Goal: Task Accomplishment & Management: Complete application form

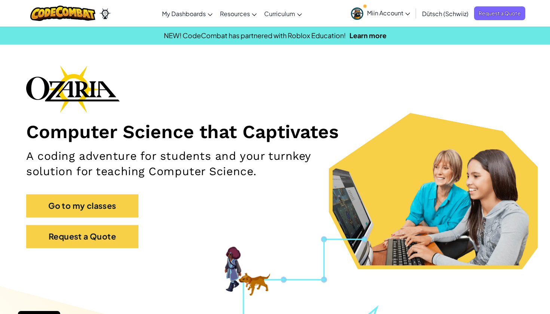
click at [381, 14] on span "Miin Account" at bounding box center [388, 13] width 43 height 8
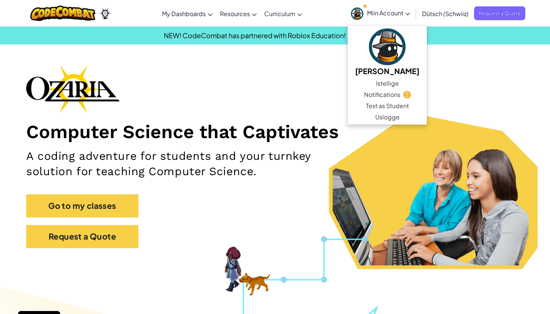
click at [283, 89] on div "Computer Science that Captivates A coding adventure for students and your turnk…" at bounding box center [275, 160] width 498 height 191
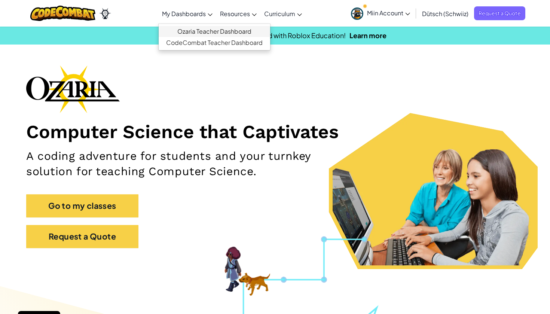
click at [192, 30] on link "Ozaria Teacher Dashboard" at bounding box center [215, 31] width 112 height 11
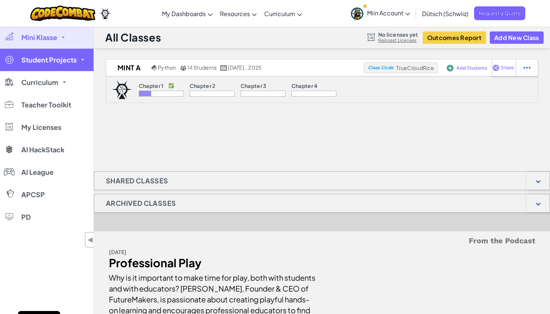
click at [82, 59] on span at bounding box center [82, 59] width 3 height 1
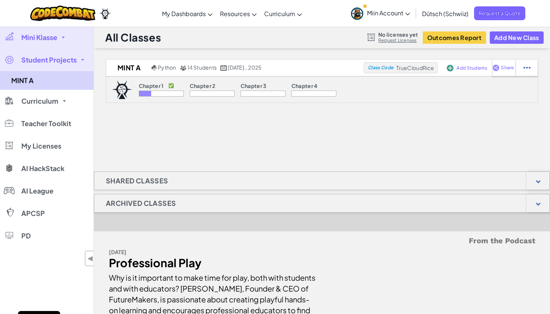
click at [17, 85] on link "MINT A" at bounding box center [47, 80] width 94 height 19
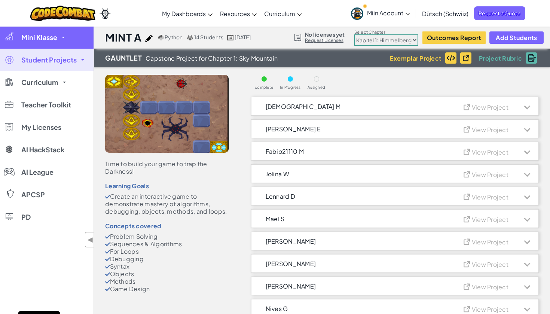
click at [37, 39] on span "Mini Klasse" at bounding box center [39, 37] width 36 height 7
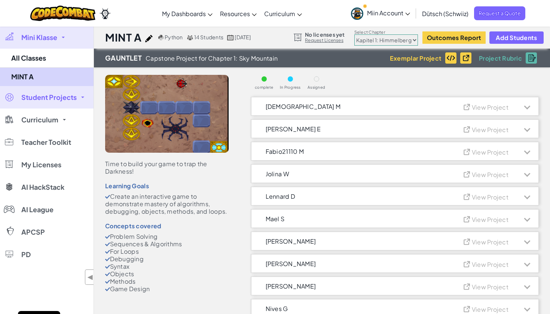
click at [25, 74] on link "MINT A" at bounding box center [47, 76] width 94 height 19
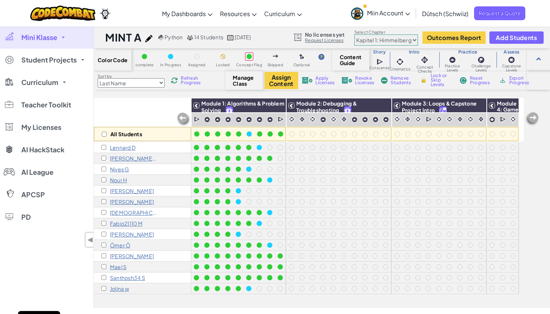
click at [240, 81] on span "Manage Class" at bounding box center [244, 81] width 22 height 12
click at [517, 38] on span "Add Students" at bounding box center [516, 37] width 41 height 6
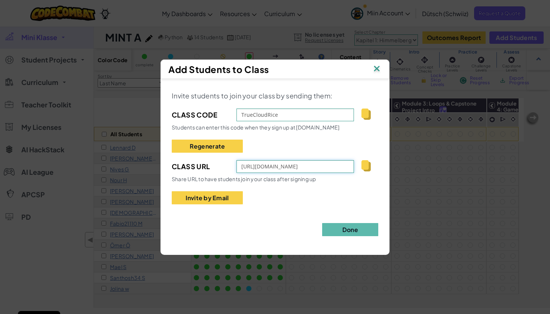
click at [288, 168] on input "https://www.ozaria.com/students?_cc=TrueCloudRice" at bounding box center [296, 166] width 118 height 13
click at [368, 165] on img at bounding box center [366, 165] width 9 height 11
click at [543, 180] on div "Add Students to Class Invite students to join your class by sending them: Class…" at bounding box center [275, 157] width 550 height 314
click at [296, 69] on div "Add Students to Class" at bounding box center [275, 69] width 213 height 11
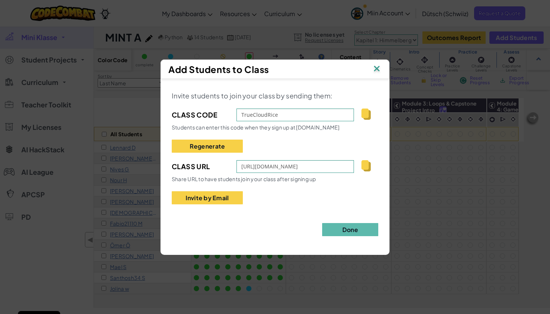
click at [377, 69] on img at bounding box center [377, 69] width 10 height 11
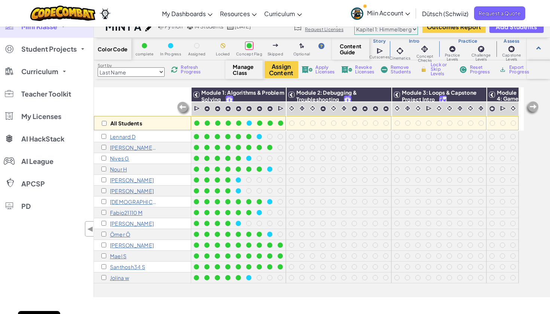
scroll to position [12, 0]
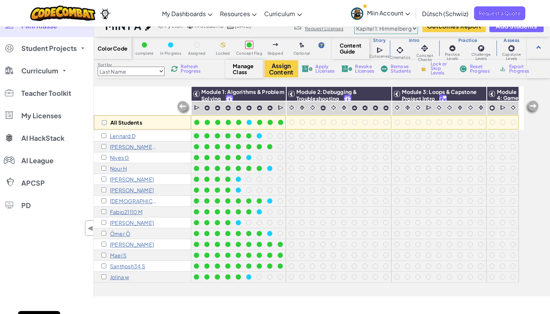
click at [125, 213] on p "Fabio21110 M" at bounding box center [126, 212] width 33 height 6
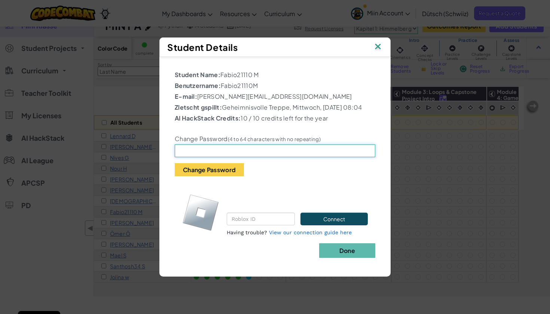
click at [186, 157] on input "text" at bounding box center [275, 151] width 201 height 13
type input "Sai2*5te"
click at [239, 176] on button "Change Password" at bounding box center [209, 169] width 69 height 13
click at [379, 43] on img at bounding box center [378, 47] width 10 height 11
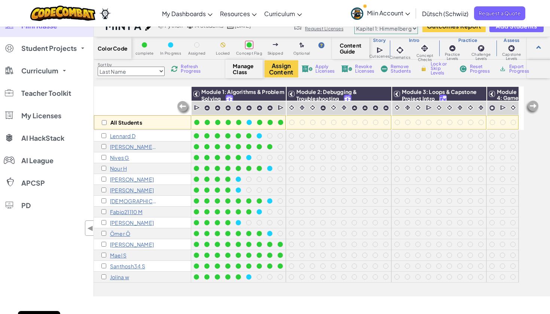
click at [120, 224] on p "[PERSON_NAME]" at bounding box center [132, 223] width 44 height 6
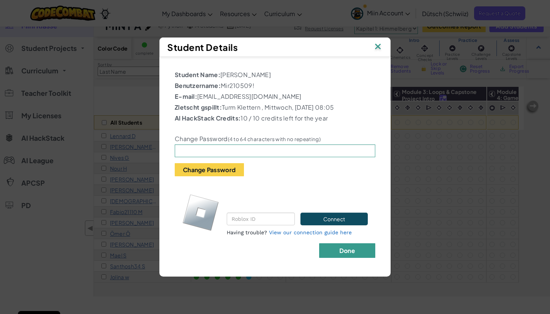
click at [355, 254] on b "Done" at bounding box center [348, 251] width 16 height 8
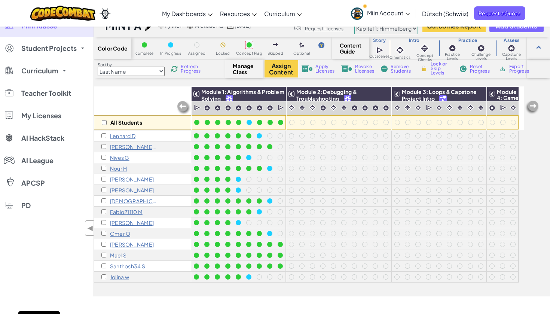
click at [119, 138] on p "Lennard D" at bounding box center [122, 136] width 25 height 6
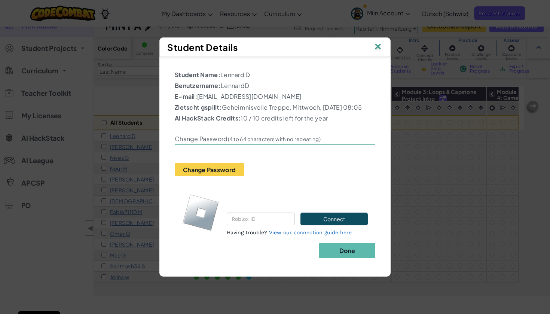
click at [378, 42] on img at bounding box center [378, 47] width 10 height 11
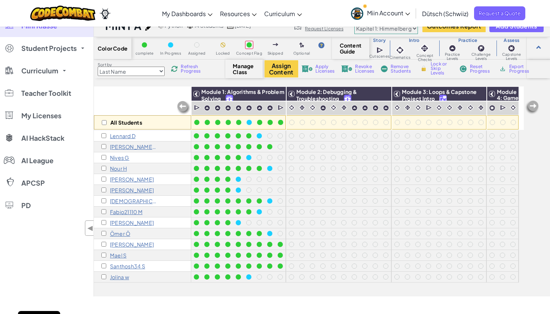
click at [117, 146] on p "[PERSON_NAME] E" at bounding box center [133, 147] width 47 height 6
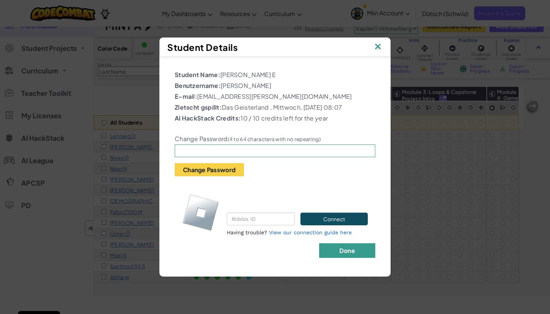
click at [335, 249] on button "Done" at bounding box center [347, 250] width 56 height 15
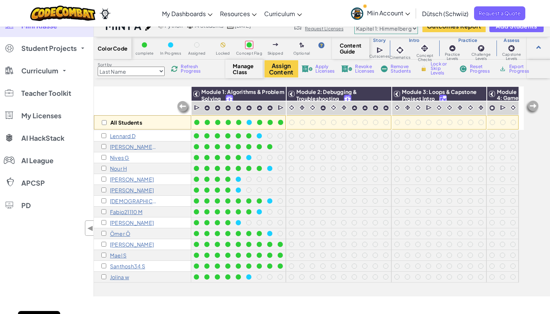
click at [116, 235] on p "Ömer Ö" at bounding box center [120, 234] width 20 height 6
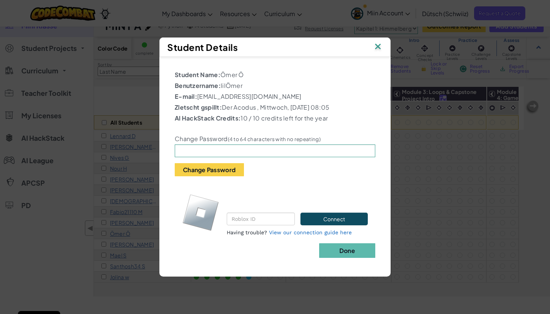
click at [379, 48] on img at bounding box center [378, 47] width 10 height 11
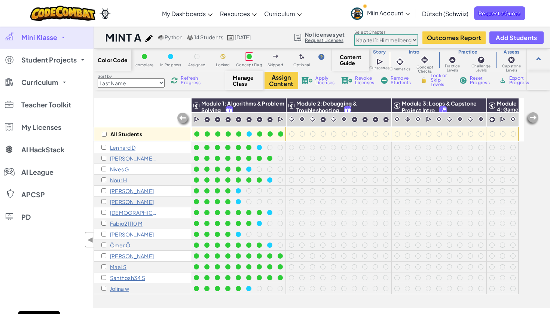
scroll to position [0, 0]
click at [117, 287] on p "Jolina w" at bounding box center [119, 289] width 19 height 6
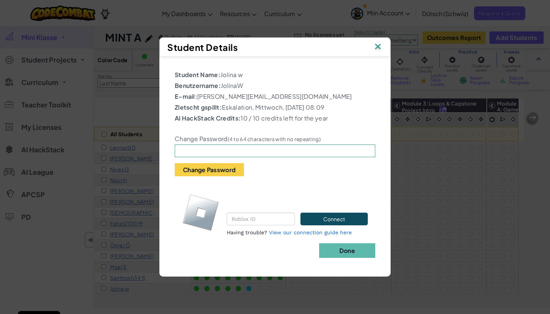
click at [378, 45] on img at bounding box center [378, 47] width 10 height 11
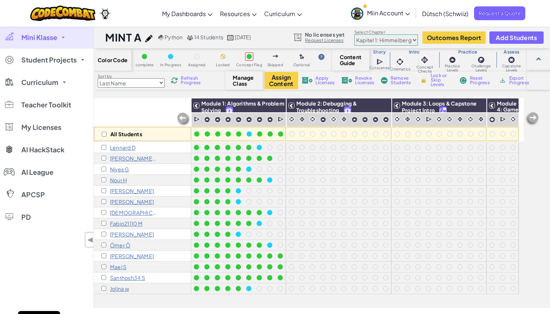
click at [125, 160] on p "[PERSON_NAME] E" at bounding box center [133, 158] width 47 height 6
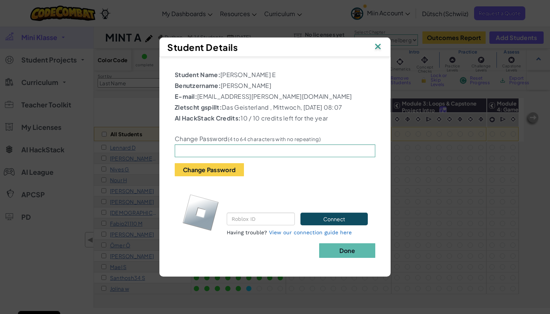
click at [380, 47] on img at bounding box center [378, 47] width 10 height 11
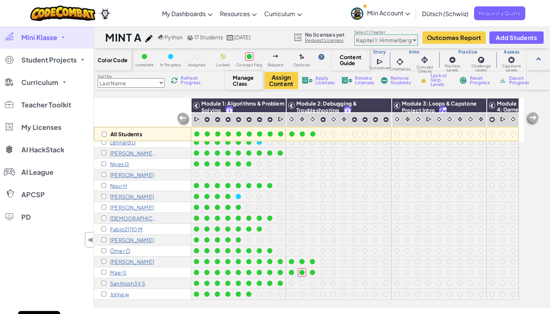
click at [532, 119] on img at bounding box center [532, 119] width 15 height 15
click at [531, 119] on img at bounding box center [532, 119] width 15 height 15
click at [184, 117] on img at bounding box center [183, 119] width 15 height 15
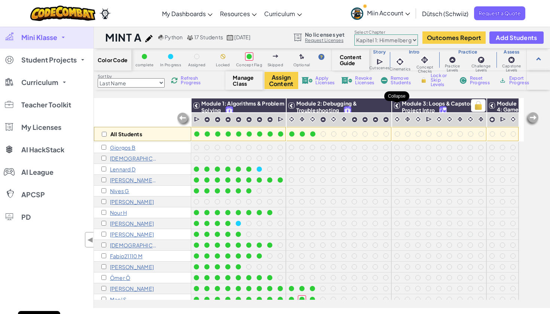
click at [398, 107] on icon at bounding box center [397, 105] width 5 height 5
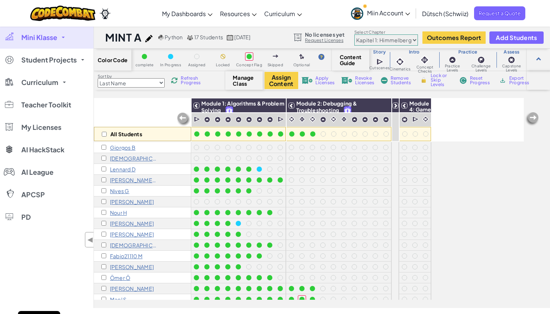
click at [396, 105] on icon at bounding box center [395, 105] width 5 height 5
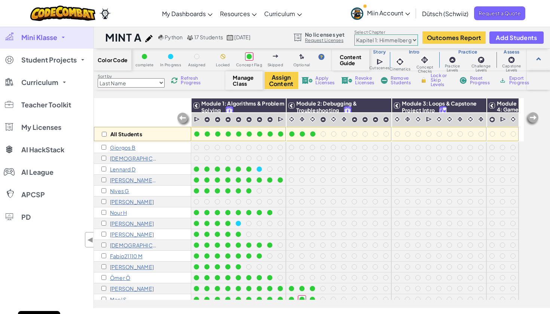
click at [322, 82] on span "Apply Licenses" at bounding box center [325, 80] width 19 height 9
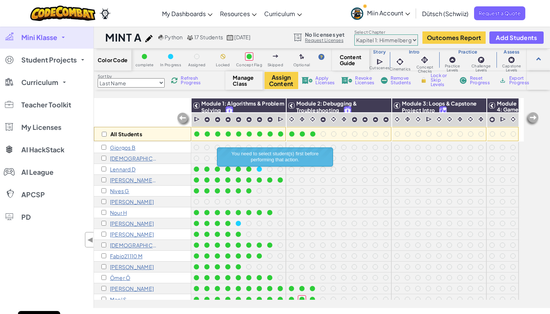
click at [103, 134] on input "checkbox" at bounding box center [104, 134] width 5 height 5
checkbox input "true"
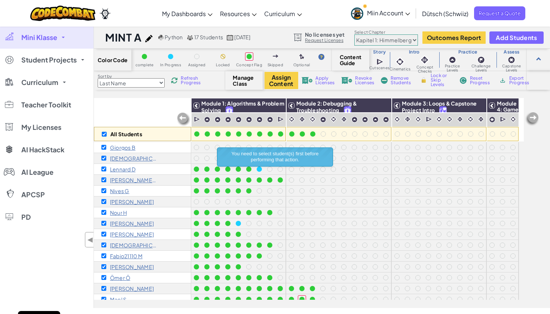
checkbox input "true"
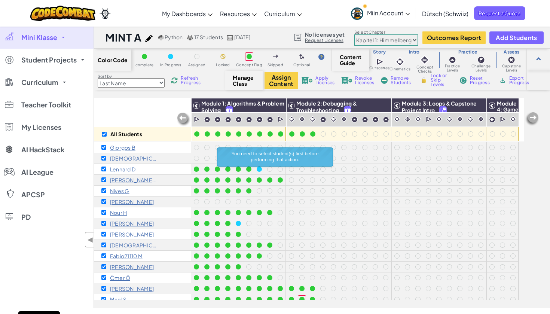
checkbox input "true"
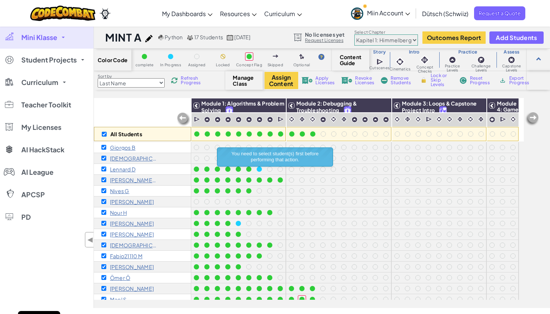
checkbox input "true"
click at [325, 79] on span "Apply Licenses" at bounding box center [325, 80] width 19 height 9
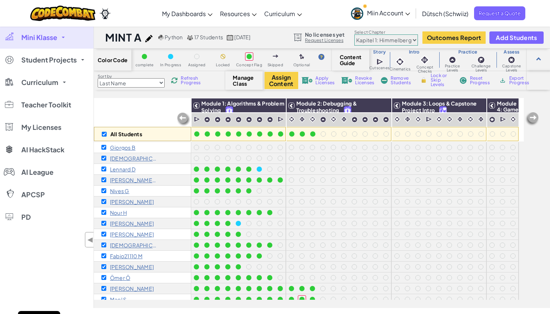
click at [323, 82] on span "Apply Licenses" at bounding box center [325, 80] width 19 height 9
click at [317, 40] on link "Request Licenses" at bounding box center [325, 40] width 40 height 6
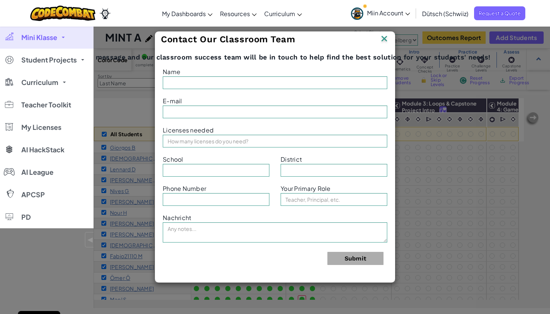
type input "[PERSON_NAME]"
type input "marcel.wanner@solexin.ch"
type input "Sek Wiesendangen"
type input "Teacher"
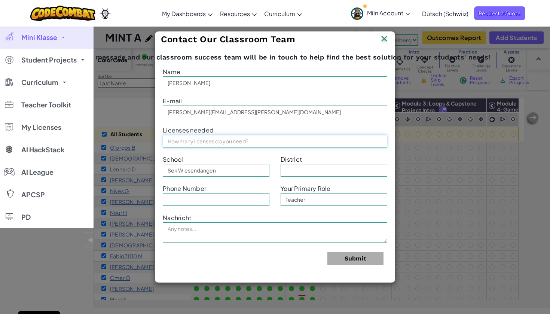
click at [176, 143] on input "text" at bounding box center [275, 141] width 225 height 13
type input "17"
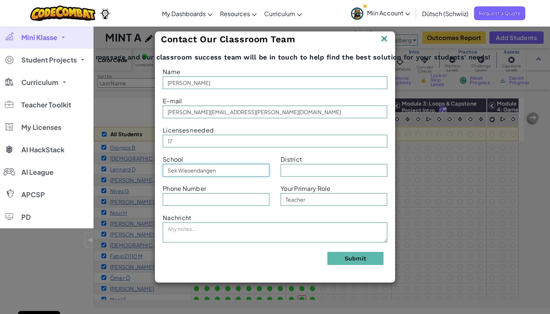
click at [185, 172] on input "Sek Wiesendangen" at bounding box center [216, 170] width 107 height 13
type input "Sek Winterthur"
click at [352, 258] on button "Submit" at bounding box center [356, 258] width 56 height 13
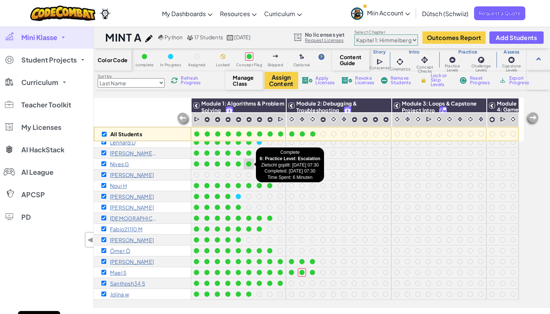
scroll to position [27, 0]
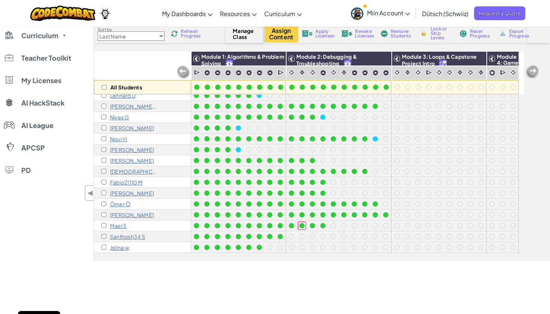
scroll to position [48, 0]
